Goal: Obtain resource: Download file/media

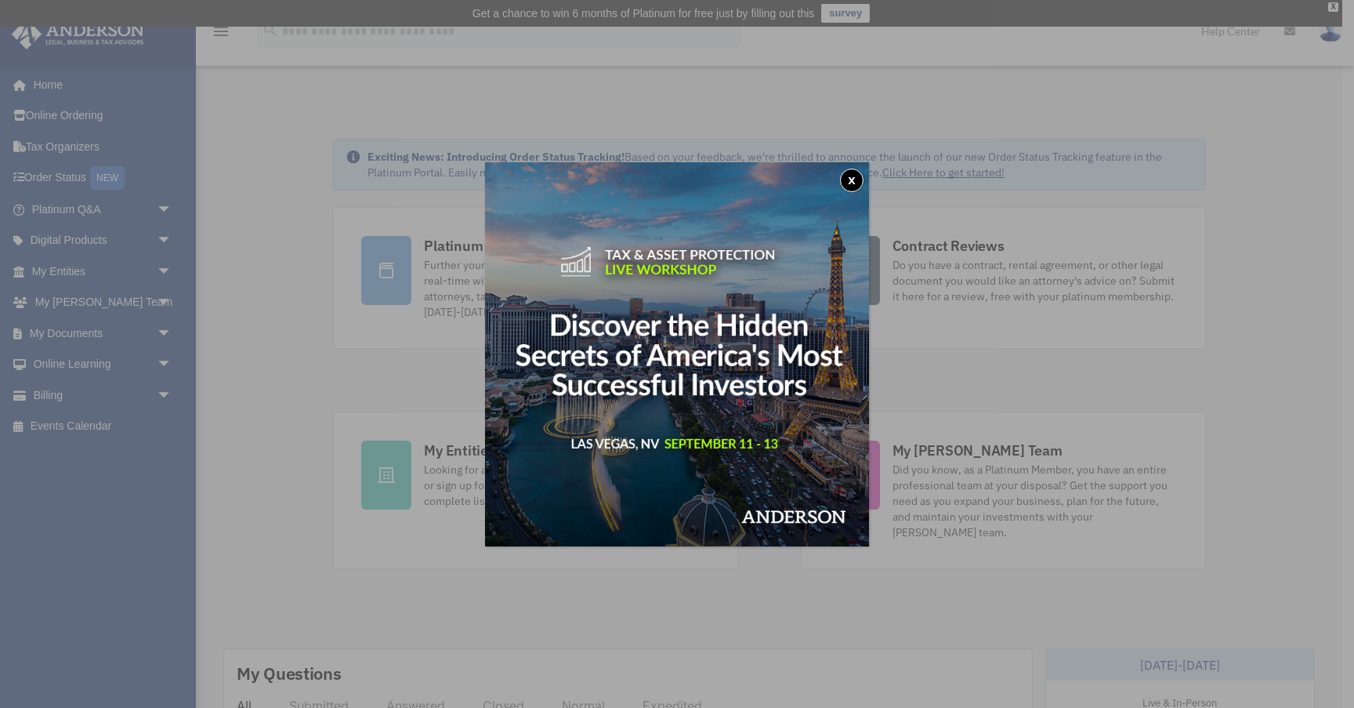
click at [855, 173] on button "x" at bounding box center [852, 181] width 24 height 24
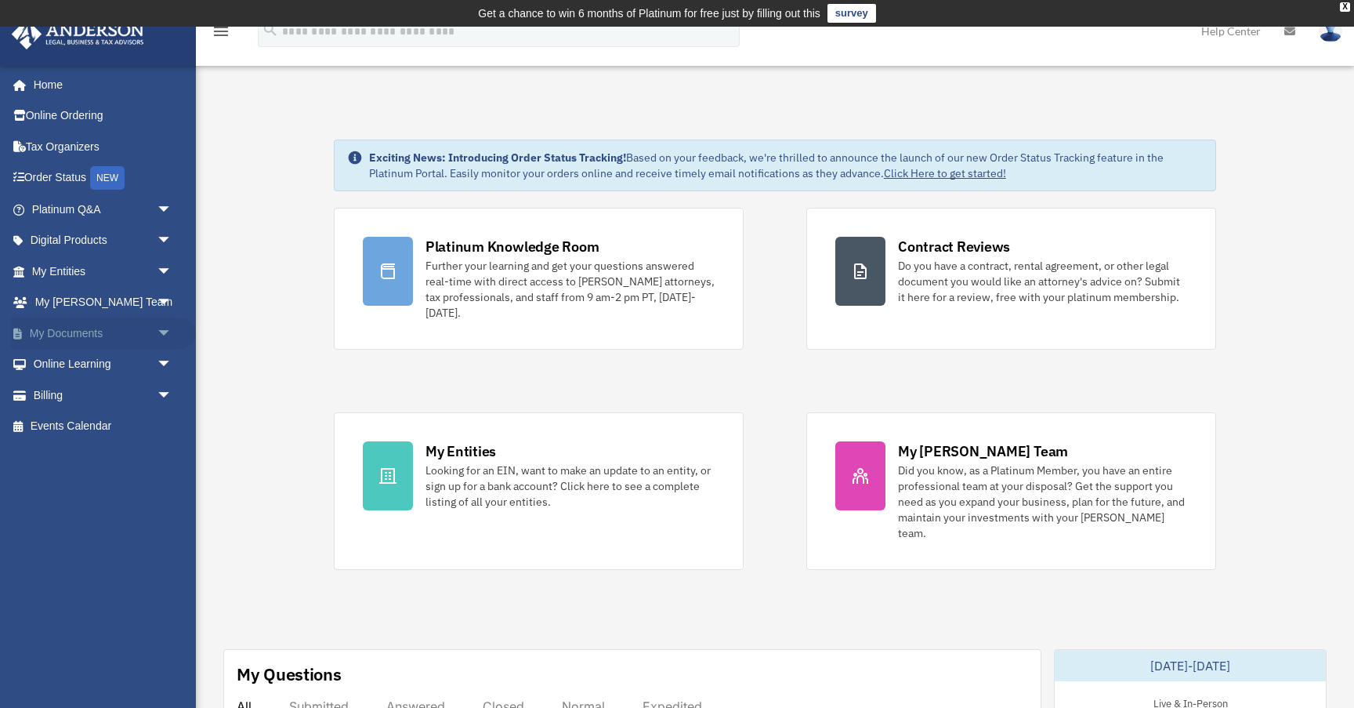
click at [163, 332] on span "arrow_drop_down" at bounding box center [172, 333] width 31 height 32
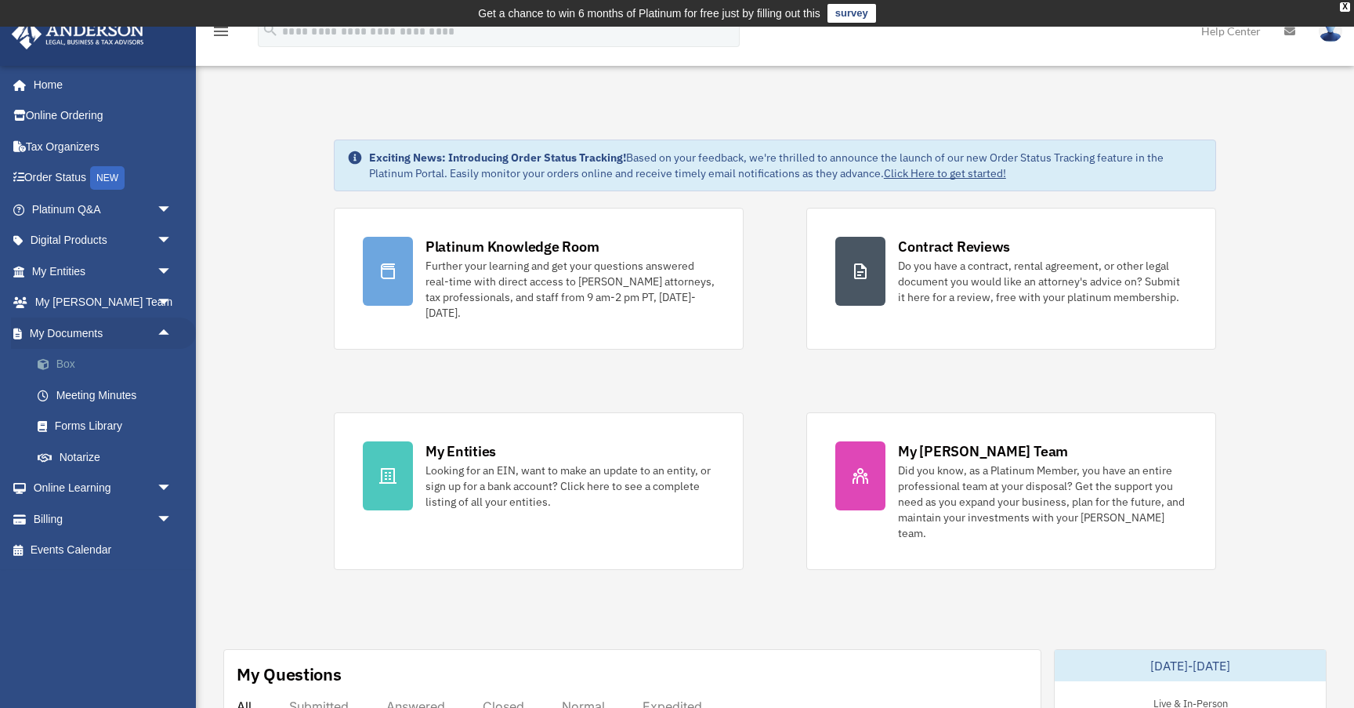
click at [71, 363] on link "Box" at bounding box center [109, 364] width 174 height 31
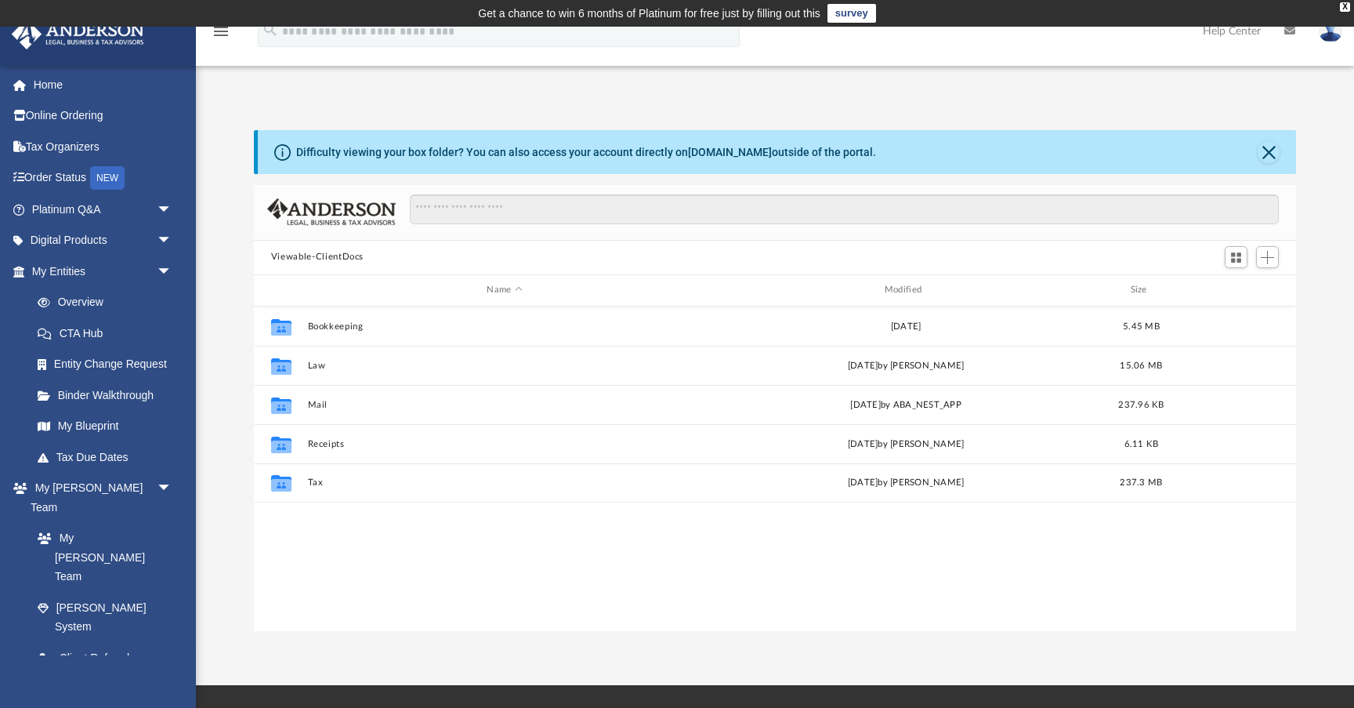
scroll to position [1, 1]
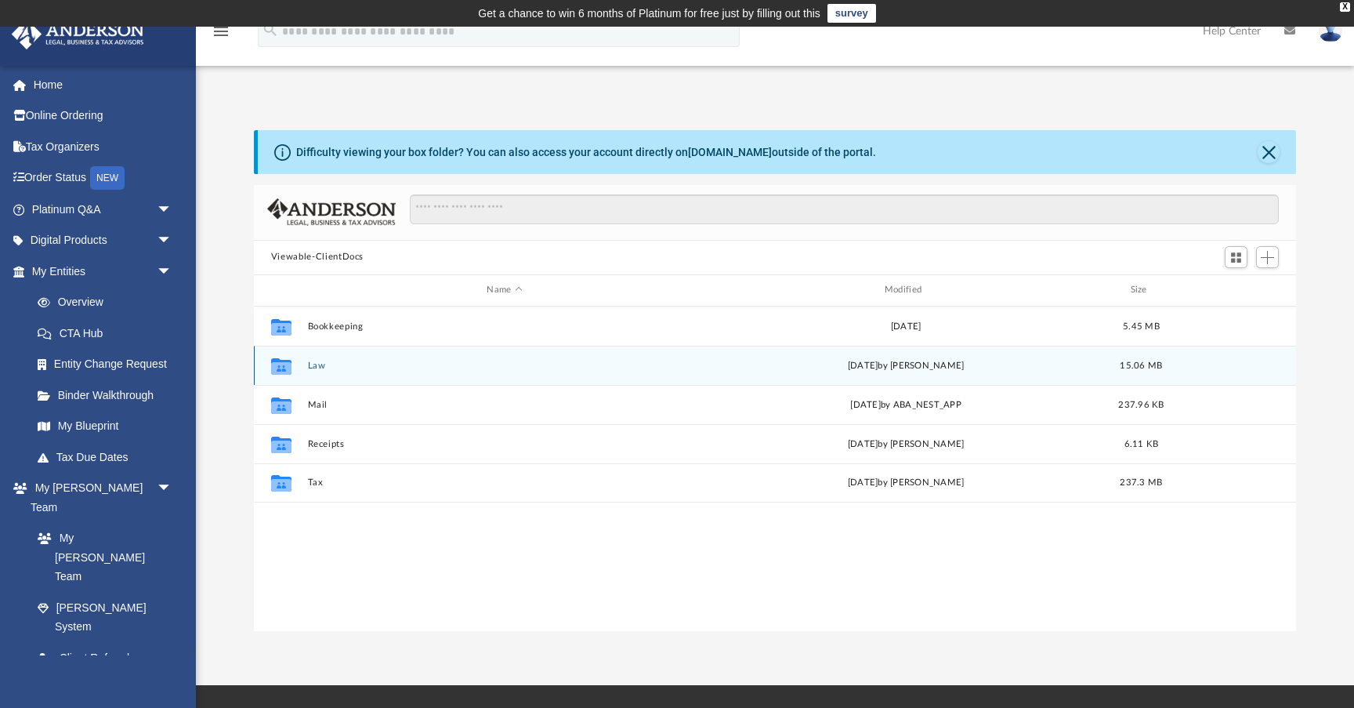
click at [316, 365] on button "Law" at bounding box center [504, 366] width 394 height 10
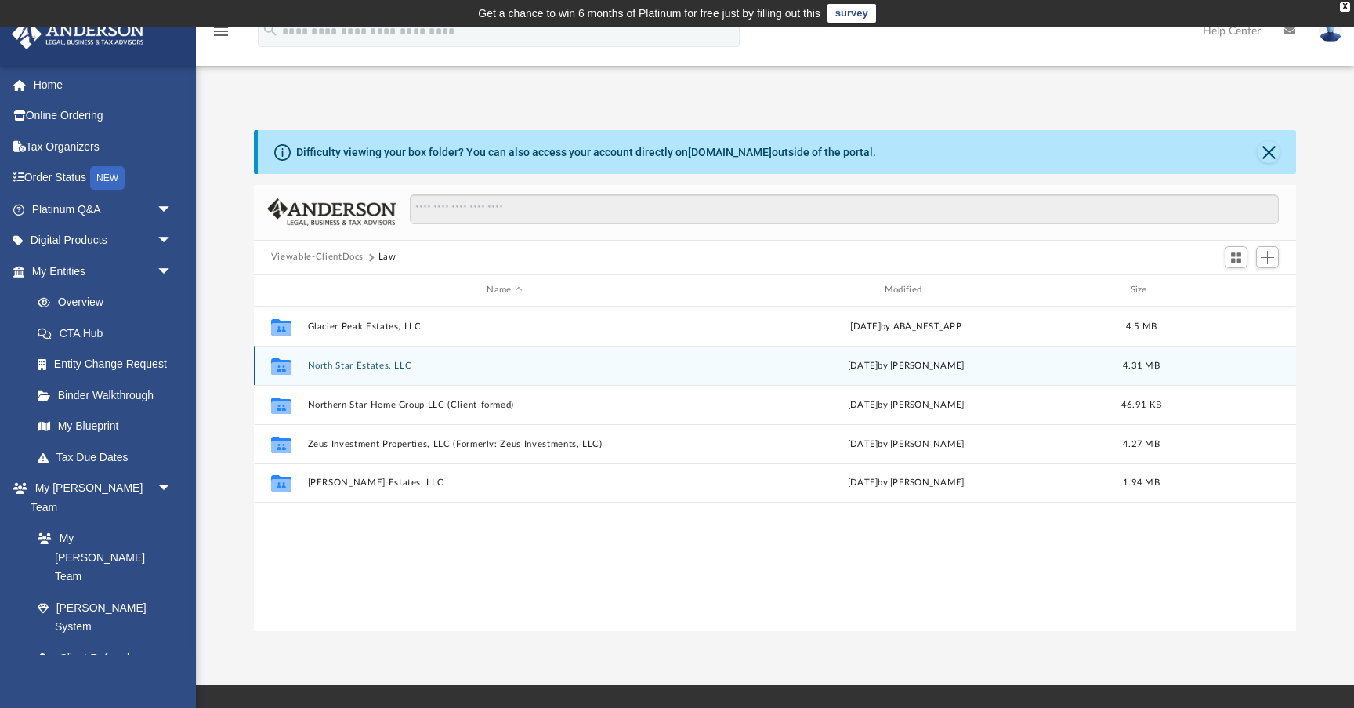
click at [350, 363] on button "North Star Estates, LLC" at bounding box center [504, 366] width 394 height 10
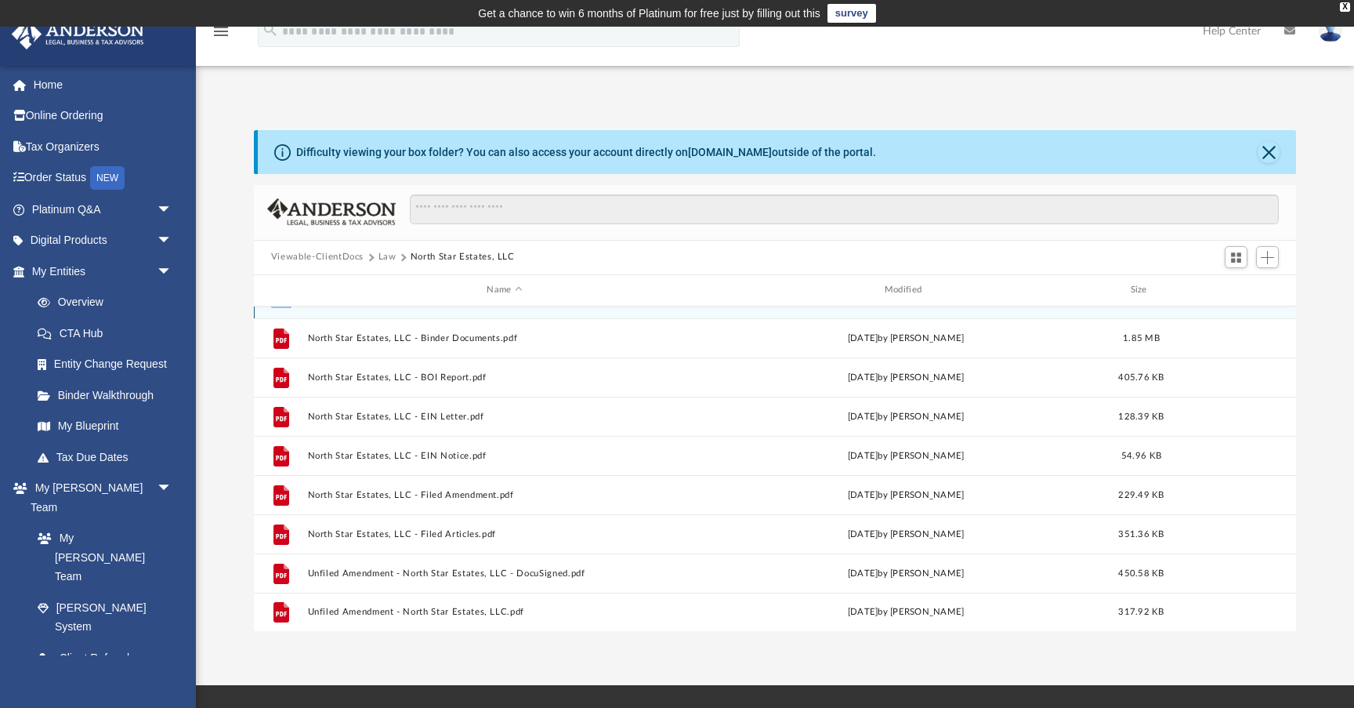
scroll to position [27, 0]
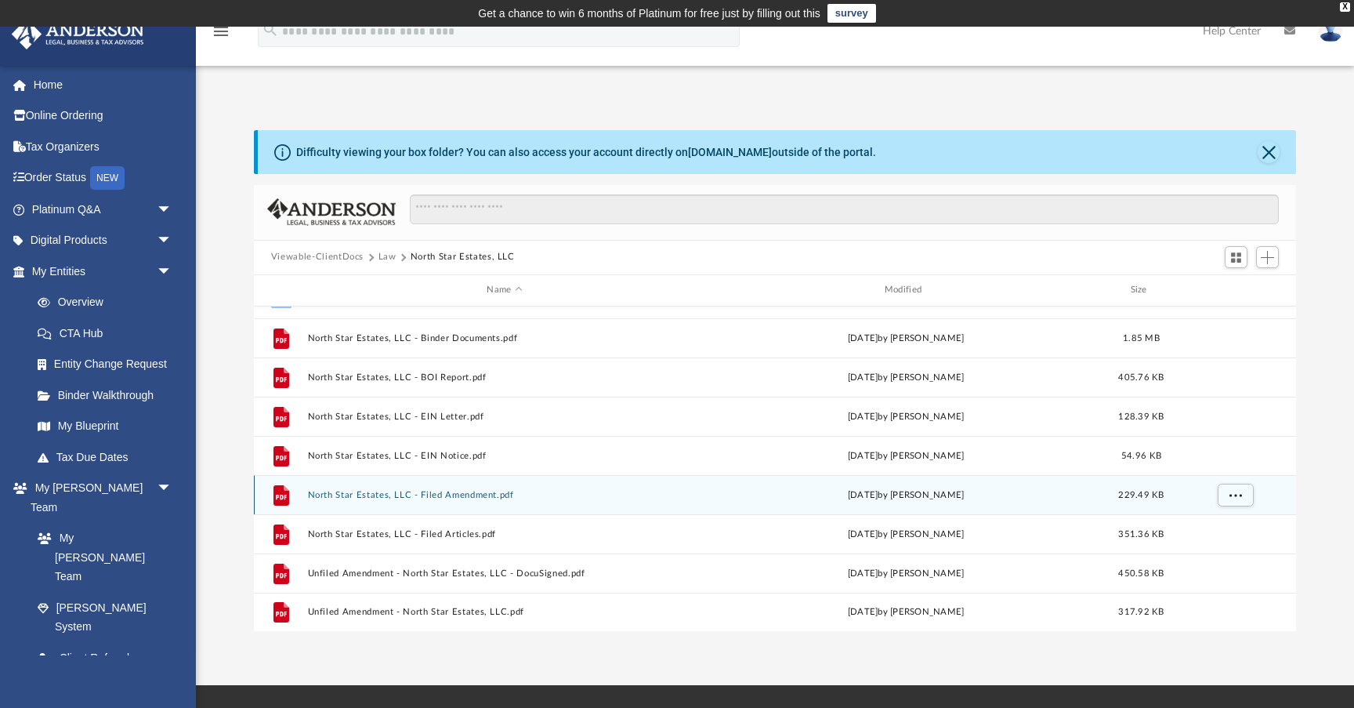
click at [433, 496] on button "North Star Estates, LLC - Filed Amendment.pdf" at bounding box center [504, 495] width 394 height 10
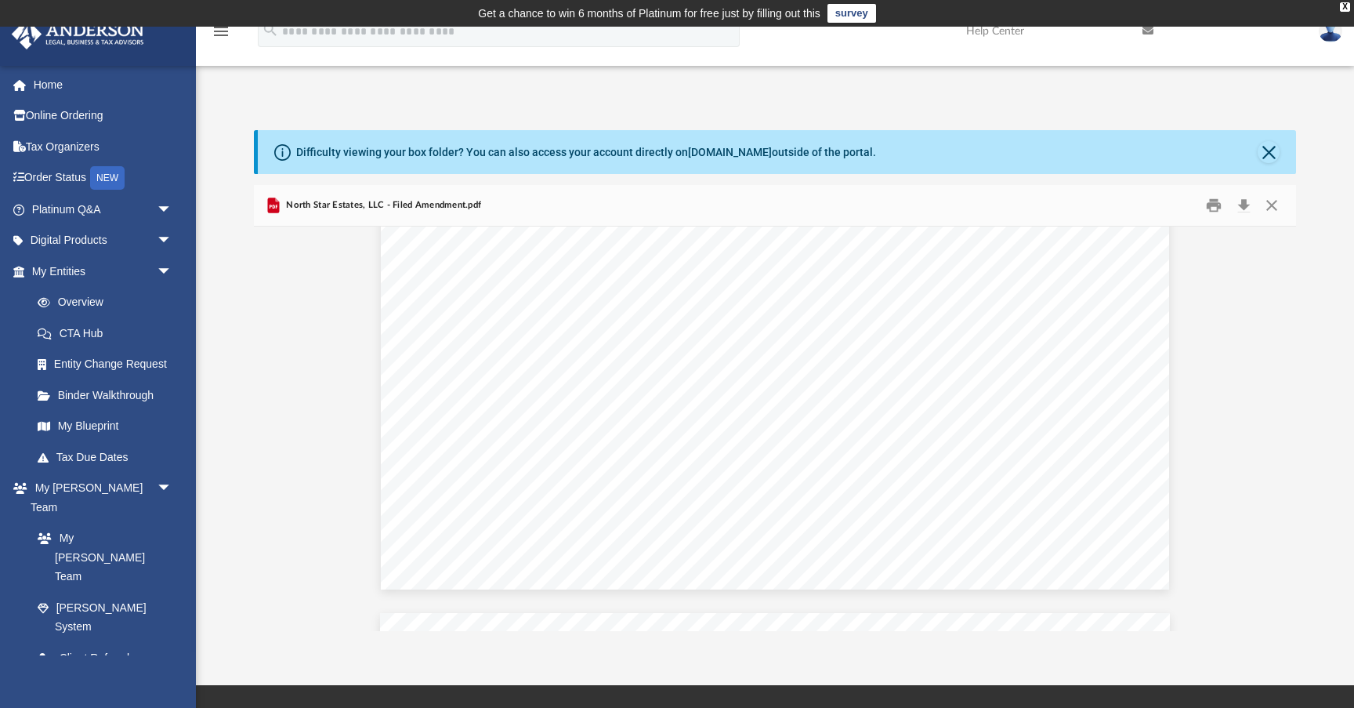
scroll to position [705, 0]
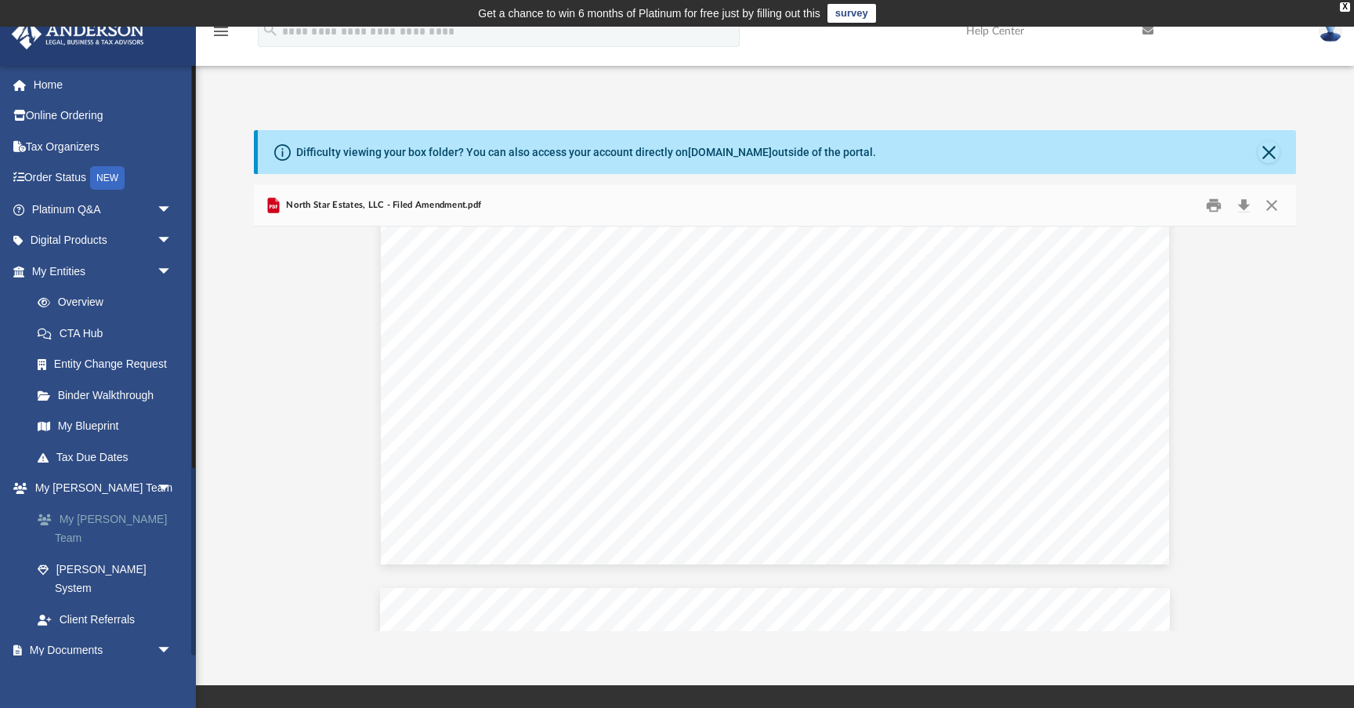
click at [74, 513] on link "My [PERSON_NAME] Team" at bounding box center [109, 528] width 174 height 50
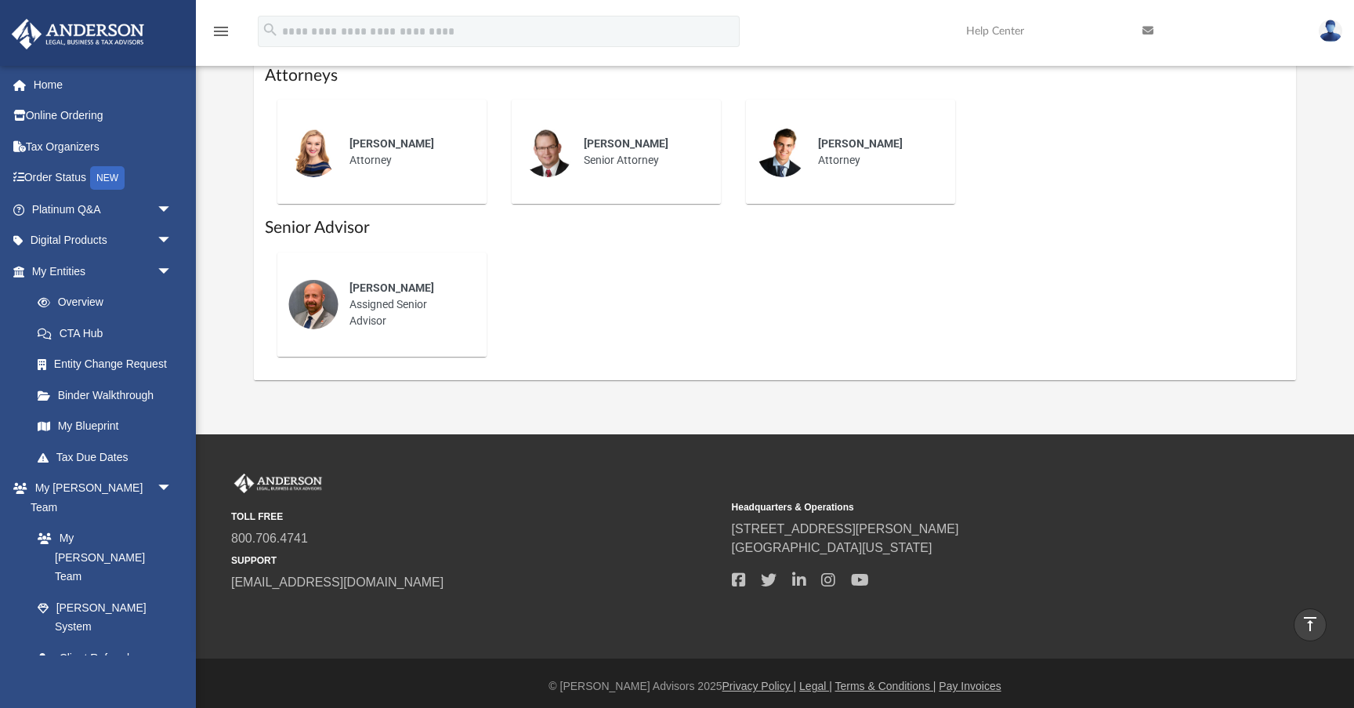
scroll to position [546, 0]
